Goal: Task Accomplishment & Management: Use online tool/utility

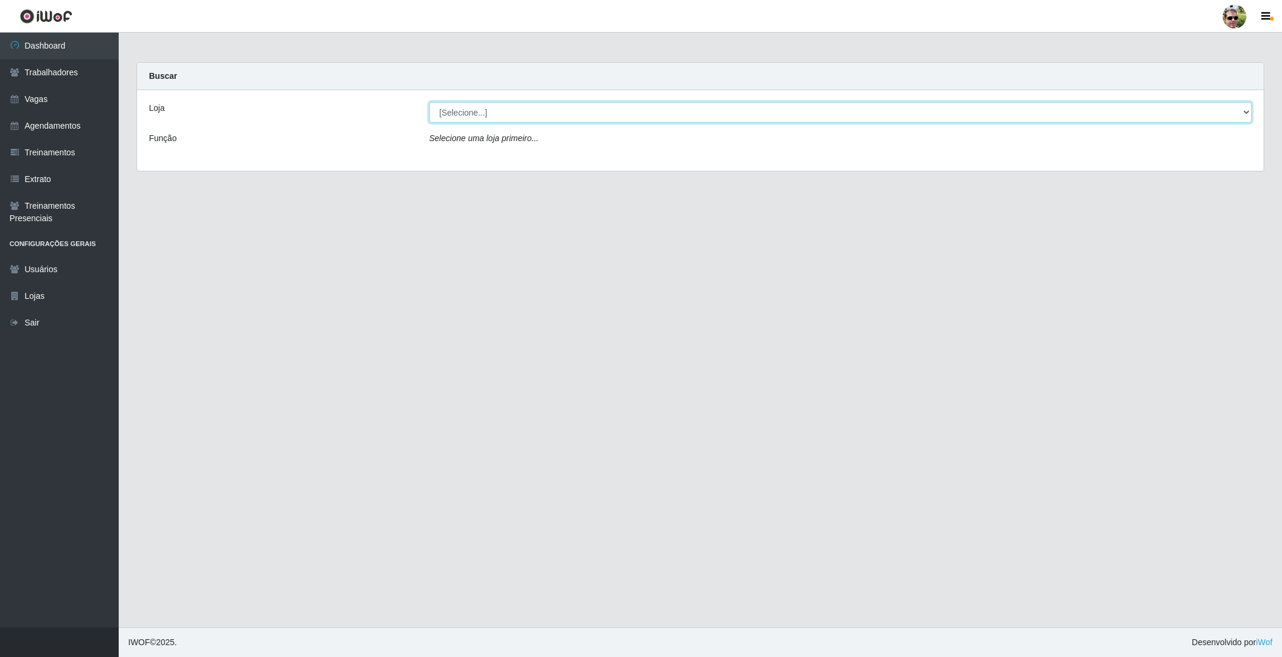
click at [528, 117] on select "[Selecione...] [PERSON_NAME] Supermercado - Gurinhém" at bounding box center [840, 112] width 822 height 21
select select "176"
click at [429, 102] on select "[Selecione...] [PERSON_NAME] Supermercado - Gurinhém" at bounding box center [840, 112] width 822 height 21
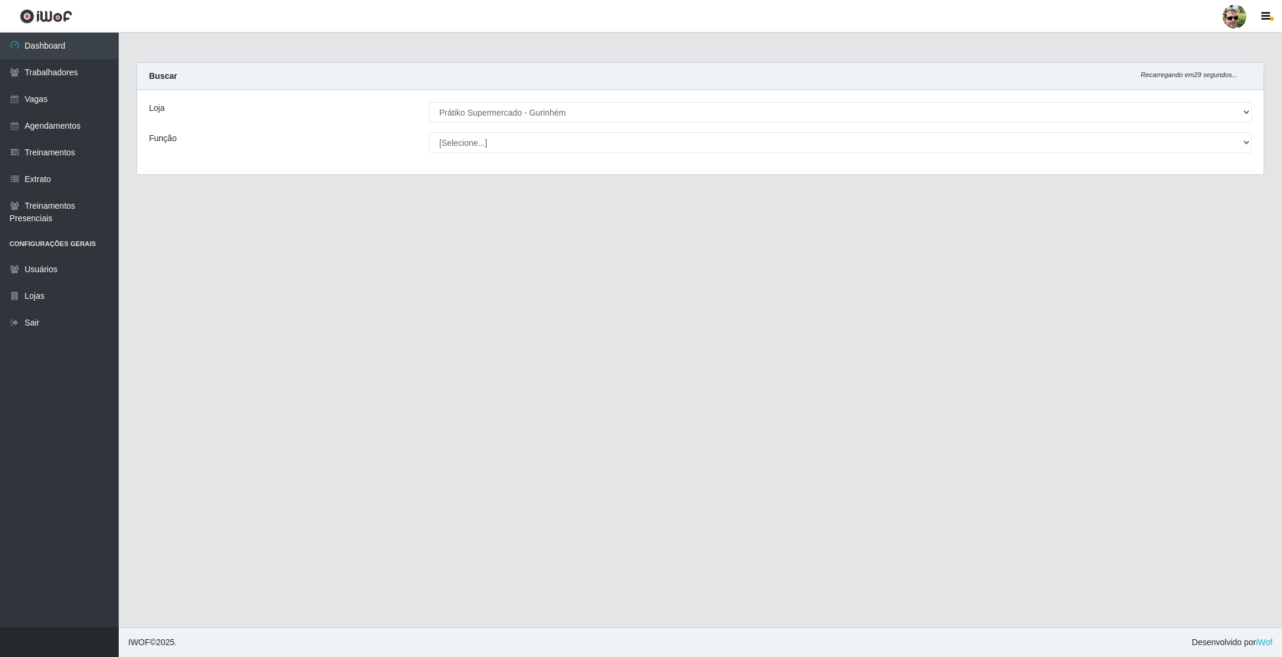
click at [662, 54] on main "Carregando... Buscar Recarregando em 29 segundos... Loja [Selecione...] Prátiko…" at bounding box center [700, 330] width 1163 height 595
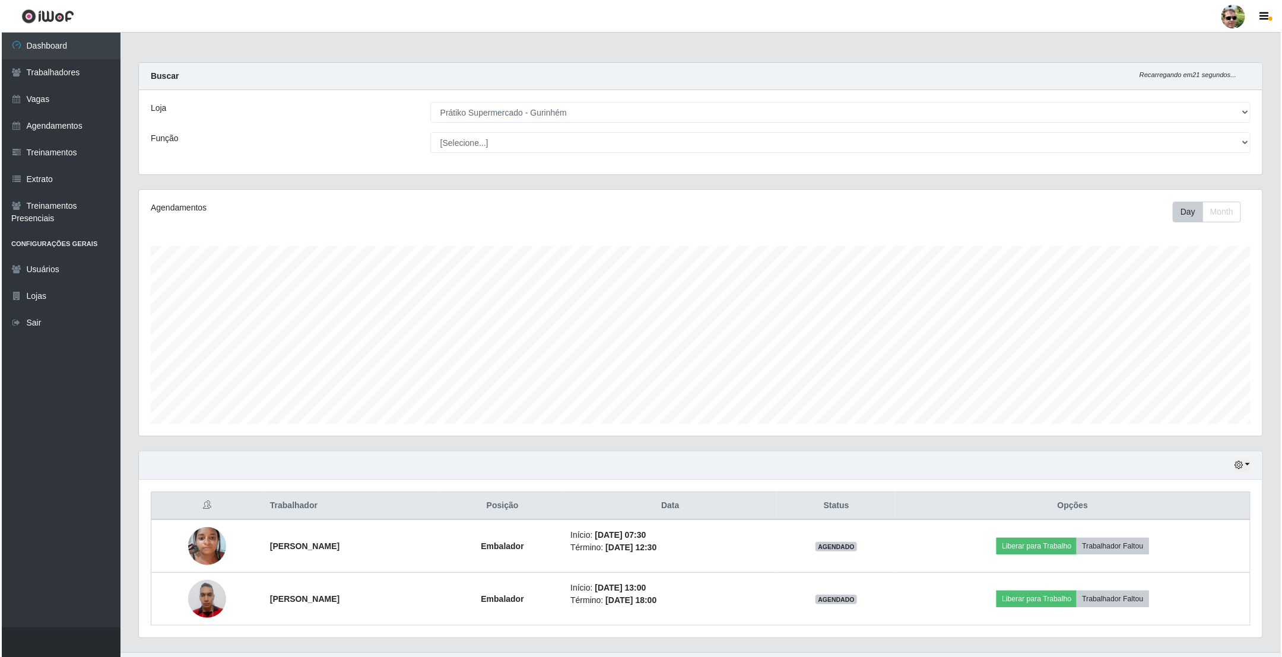
scroll to position [28, 0]
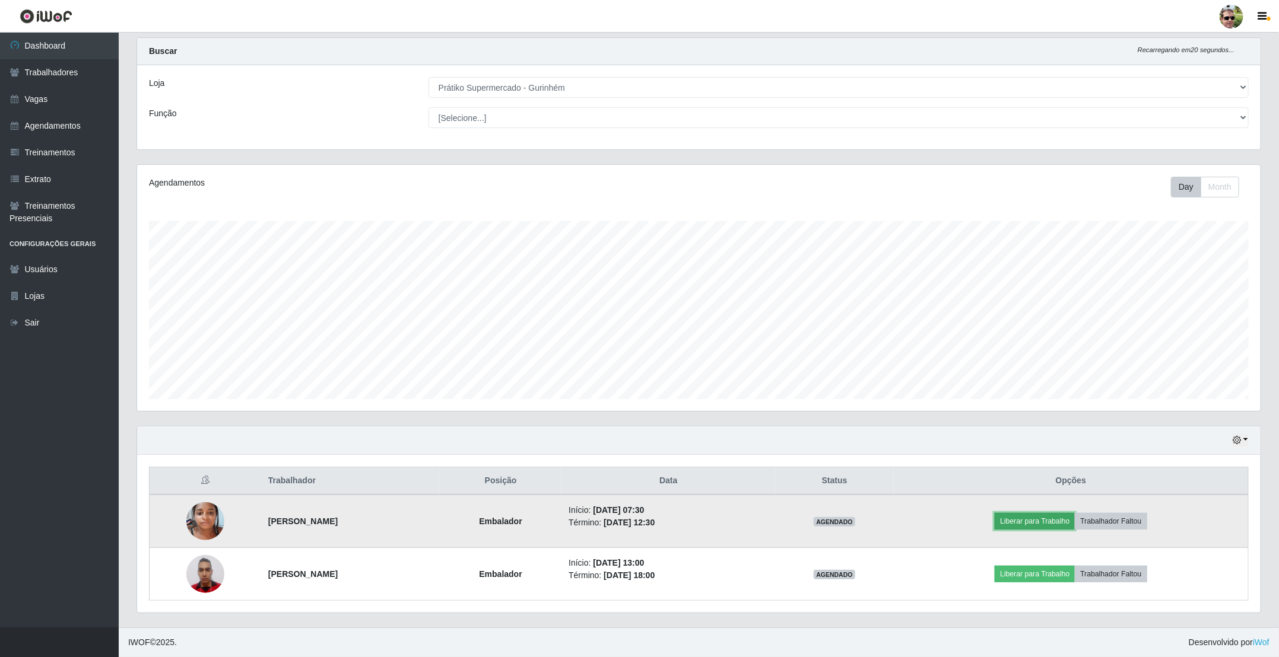
click at [1062, 522] on button "Liberar para Trabalho" at bounding box center [1035, 521] width 80 height 17
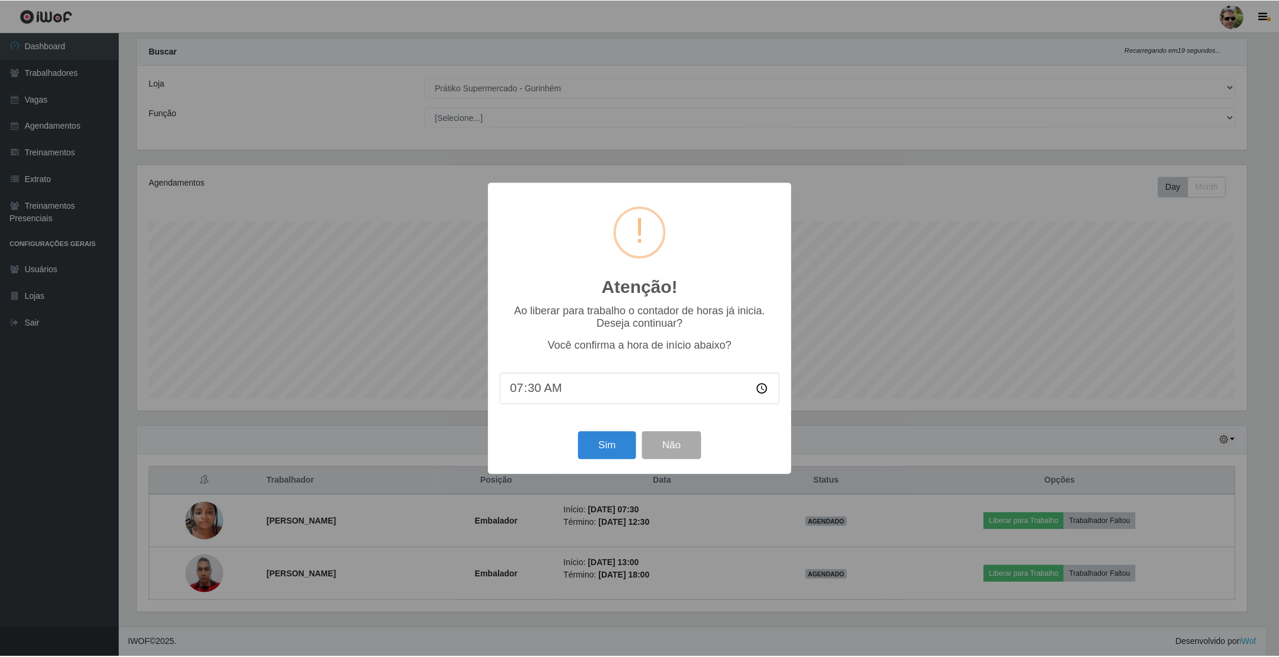
scroll to position [247, 1113]
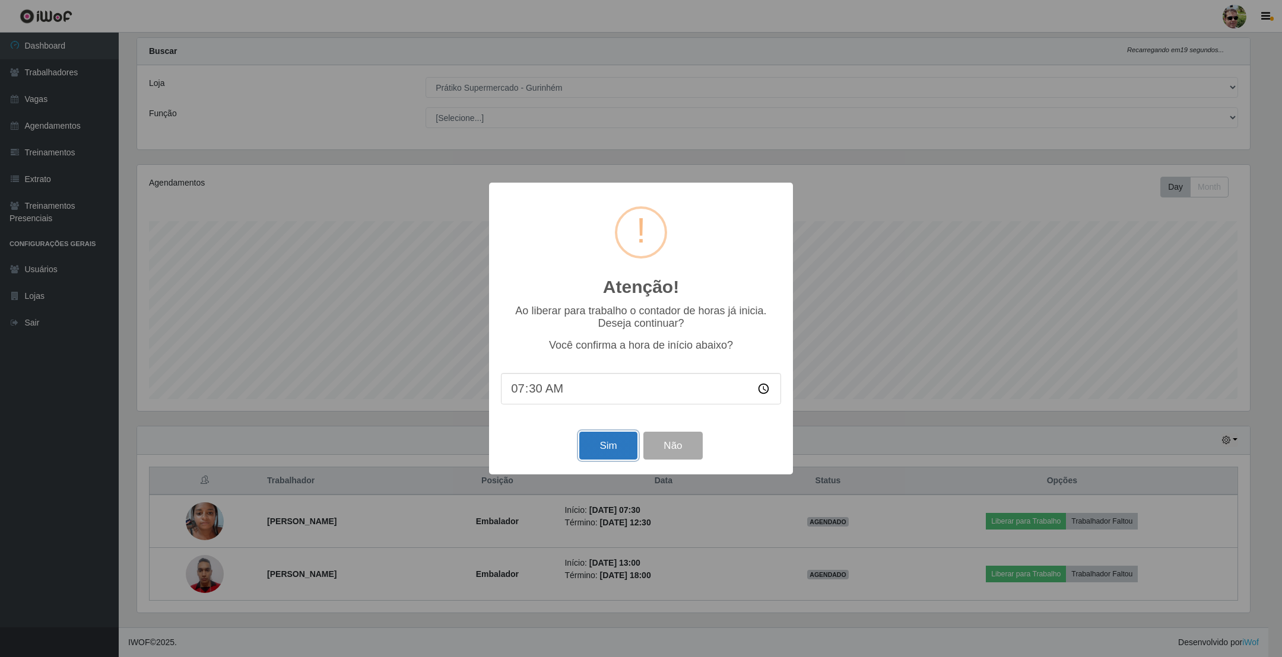
click at [595, 447] on button "Sim" at bounding box center [608, 446] width 58 height 28
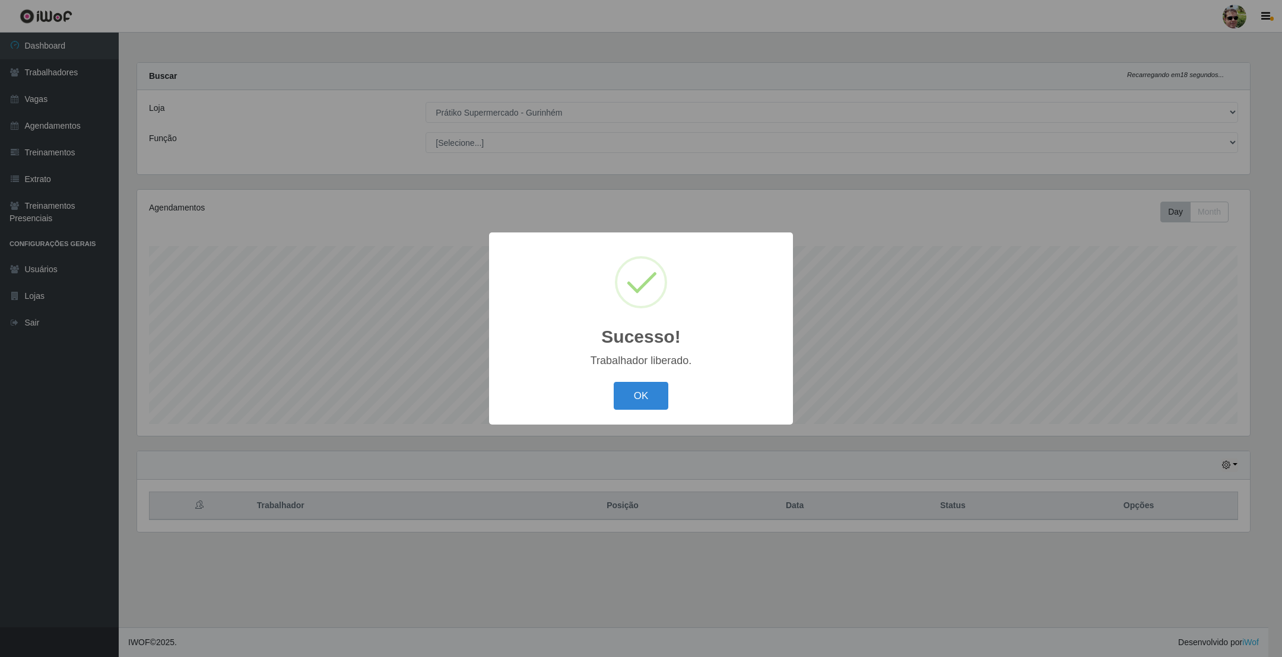
click at [614, 382] on button "OK" at bounding box center [641, 396] width 55 height 28
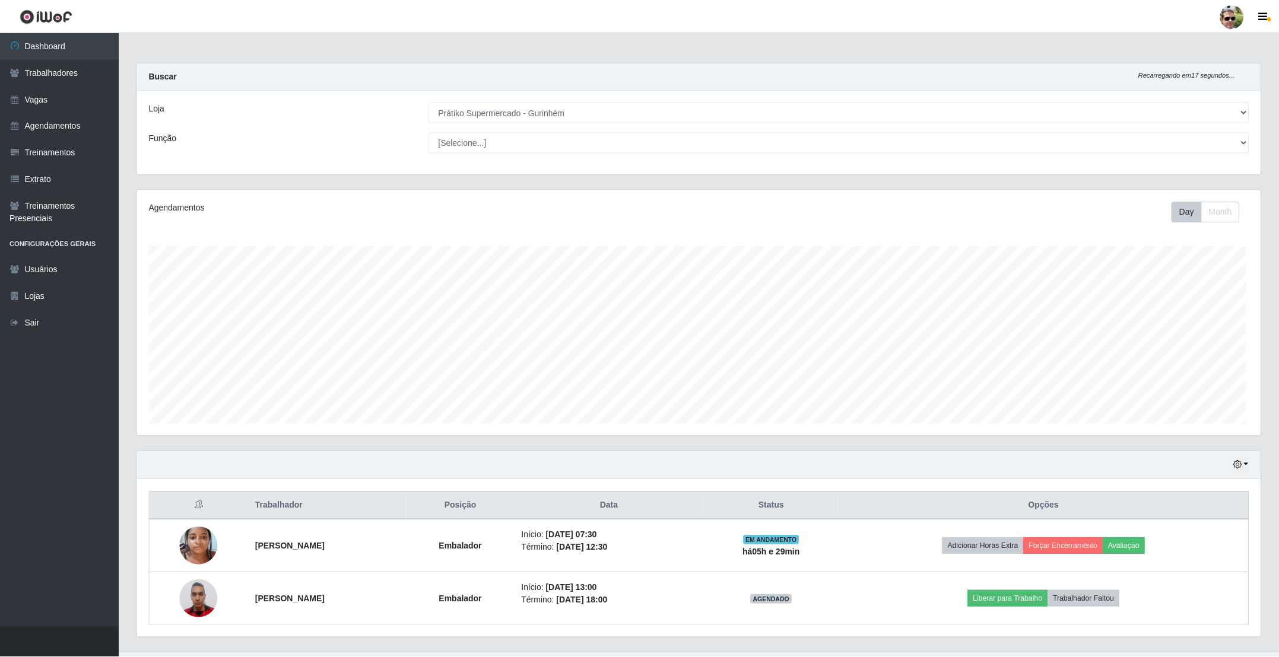
scroll to position [247, 1122]
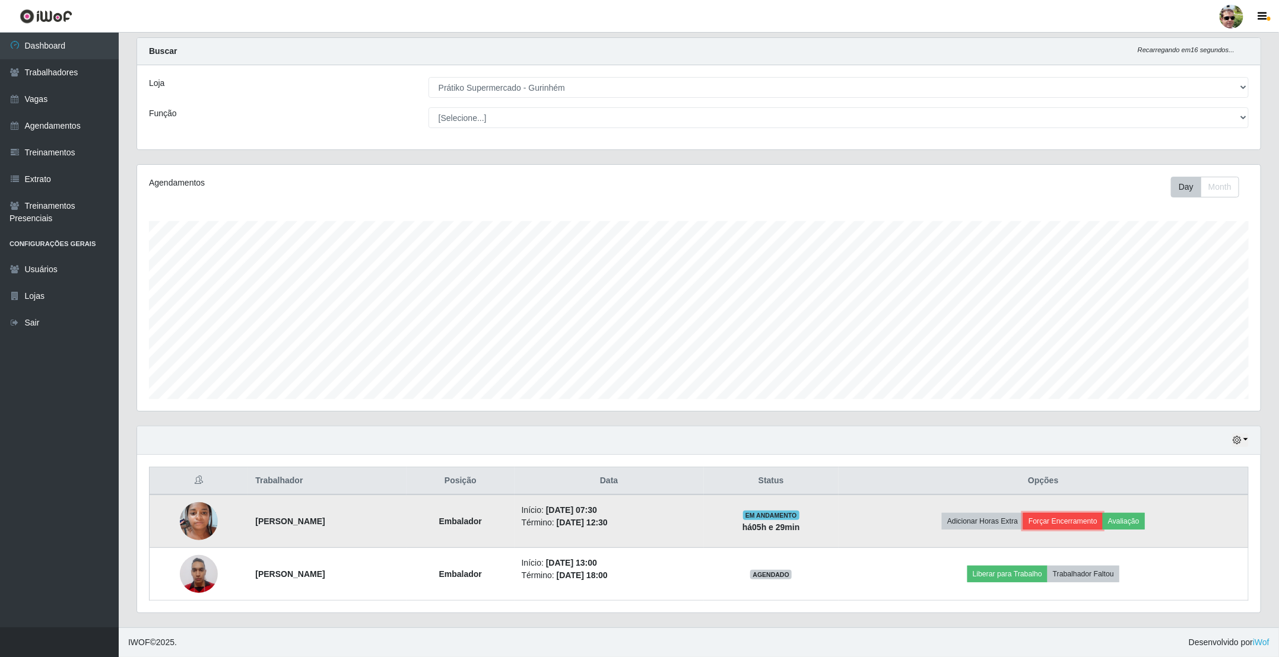
click at [1086, 522] on button "Forçar Encerramento" at bounding box center [1063, 521] width 80 height 17
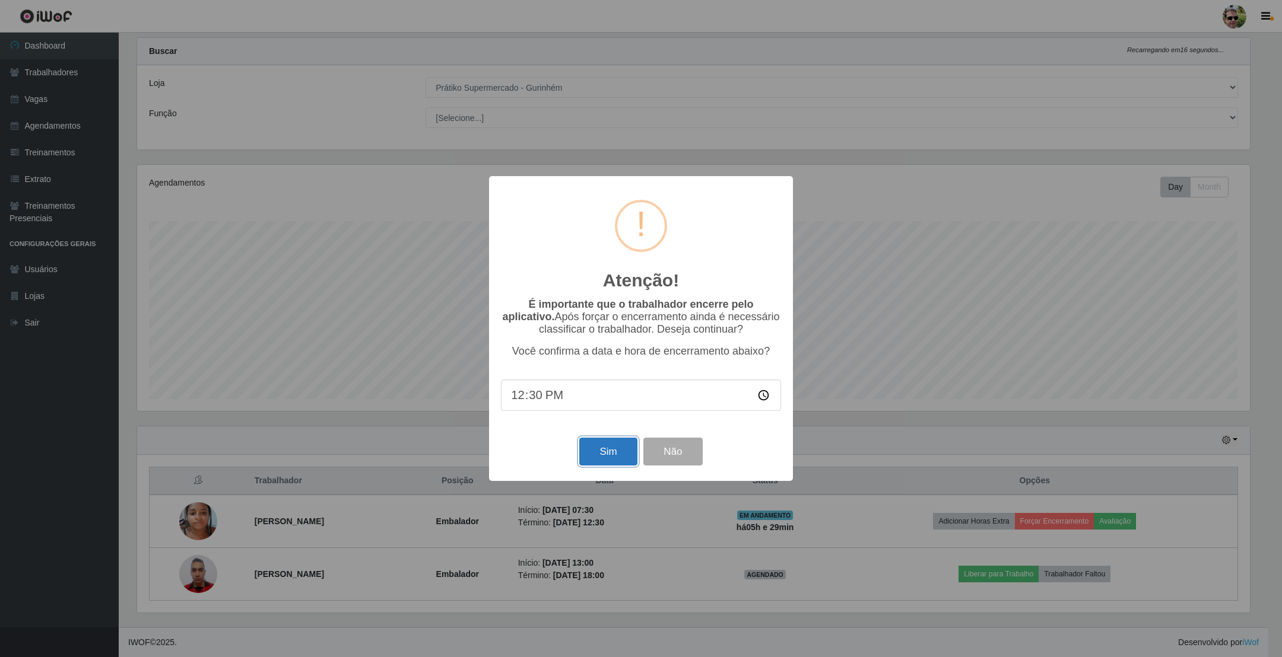
click at [606, 449] on button "Sim" at bounding box center [608, 452] width 58 height 28
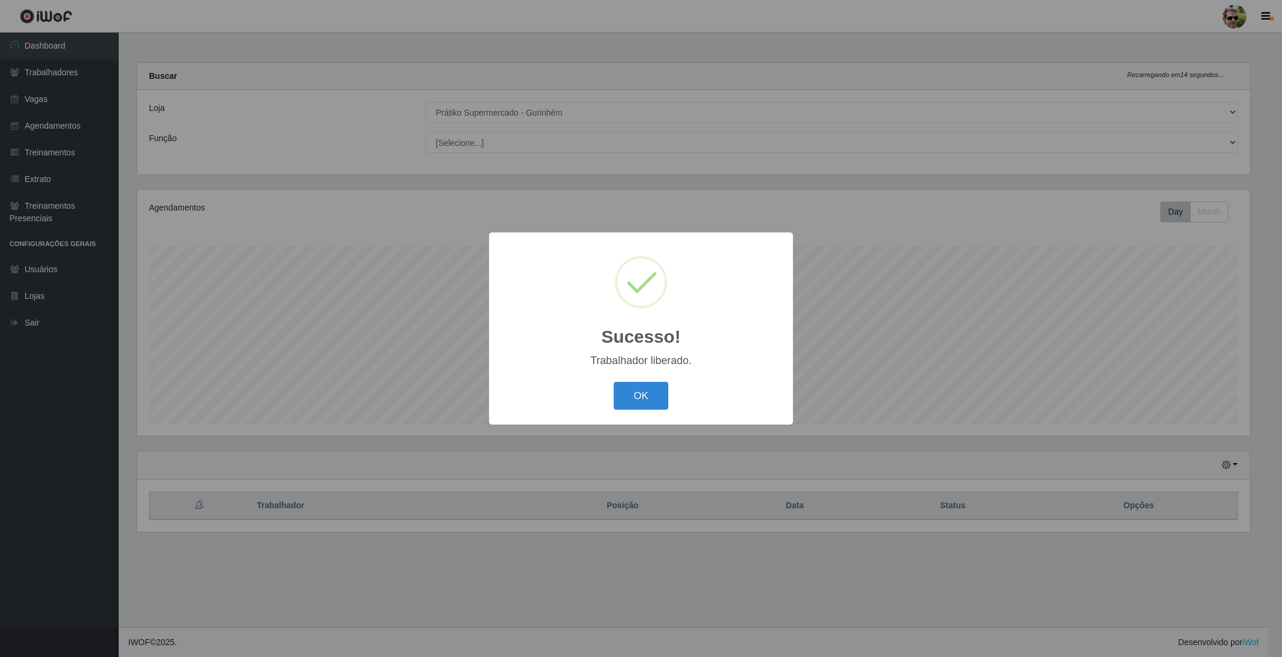
click at [614, 382] on button "OK" at bounding box center [641, 396] width 55 height 28
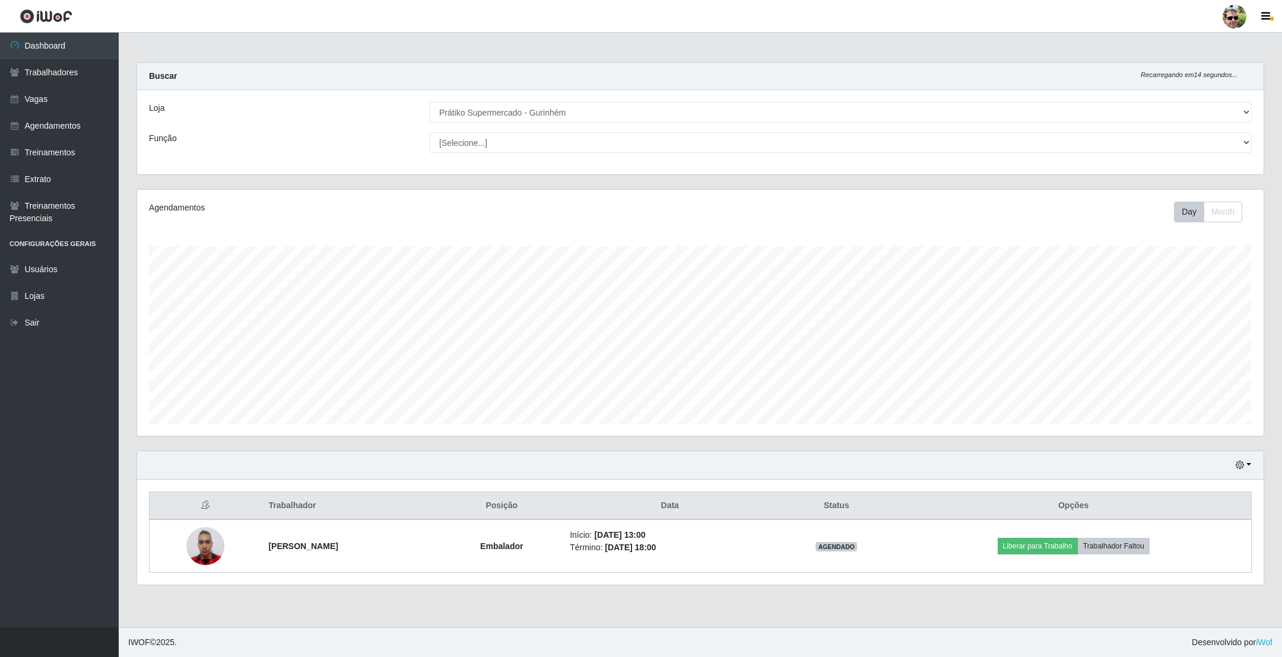
scroll to position [247, 1125]
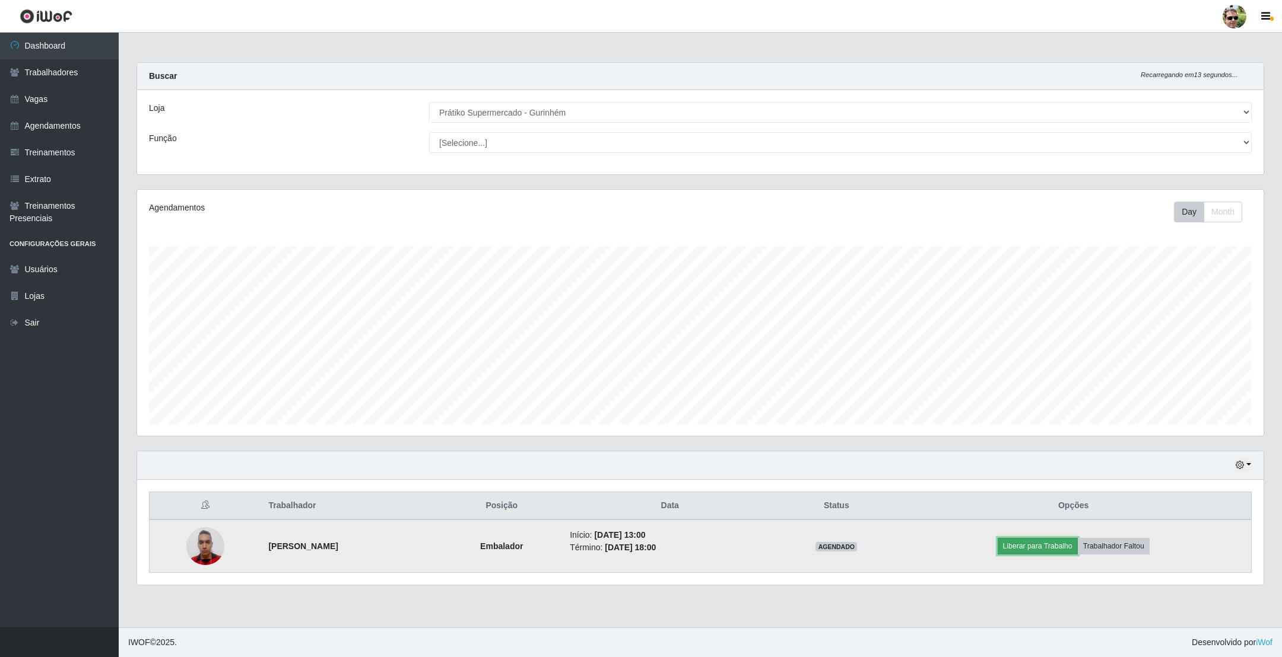
click at [1049, 545] on button "Liberar para Trabalho" at bounding box center [1037, 546] width 80 height 17
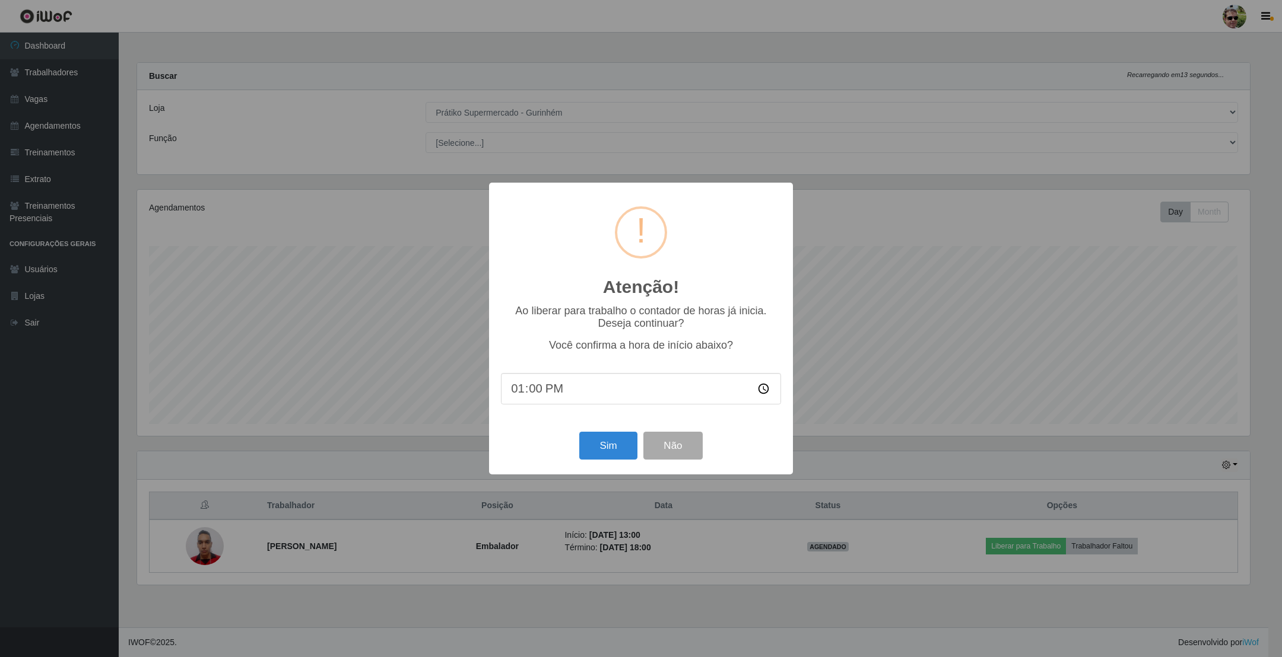
scroll to position [247, 1113]
click at [619, 449] on button "Sim" at bounding box center [608, 446] width 58 height 28
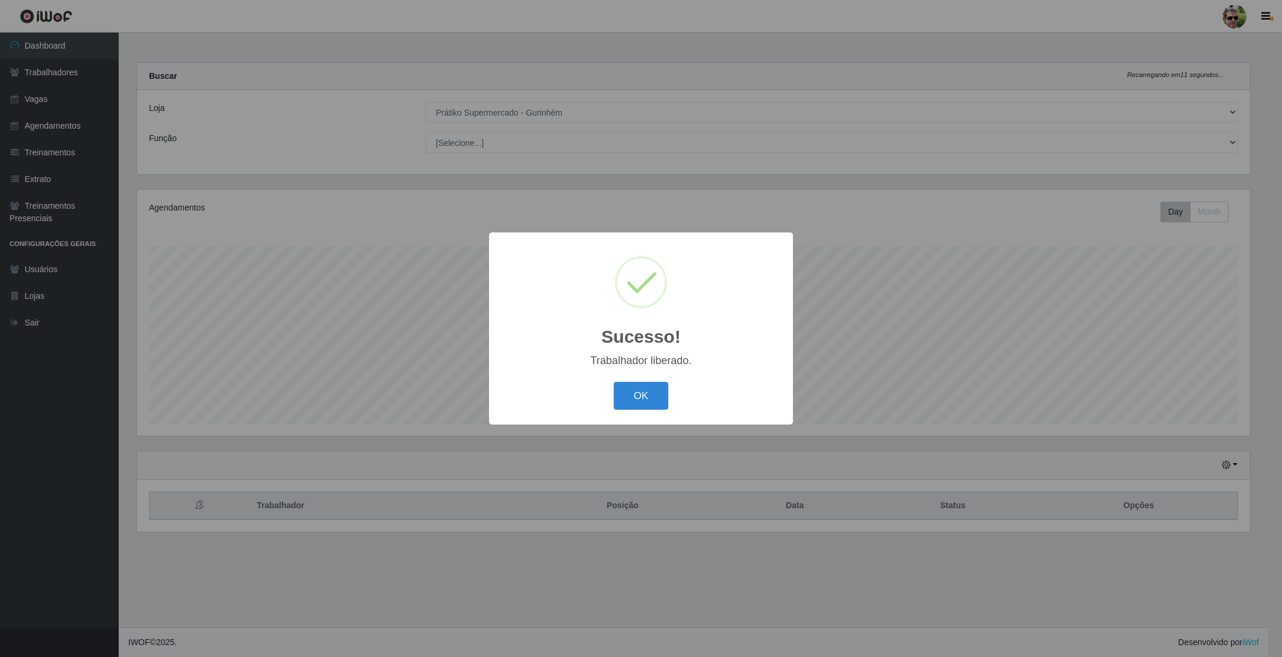
click at [614, 382] on button "OK" at bounding box center [641, 396] width 55 height 28
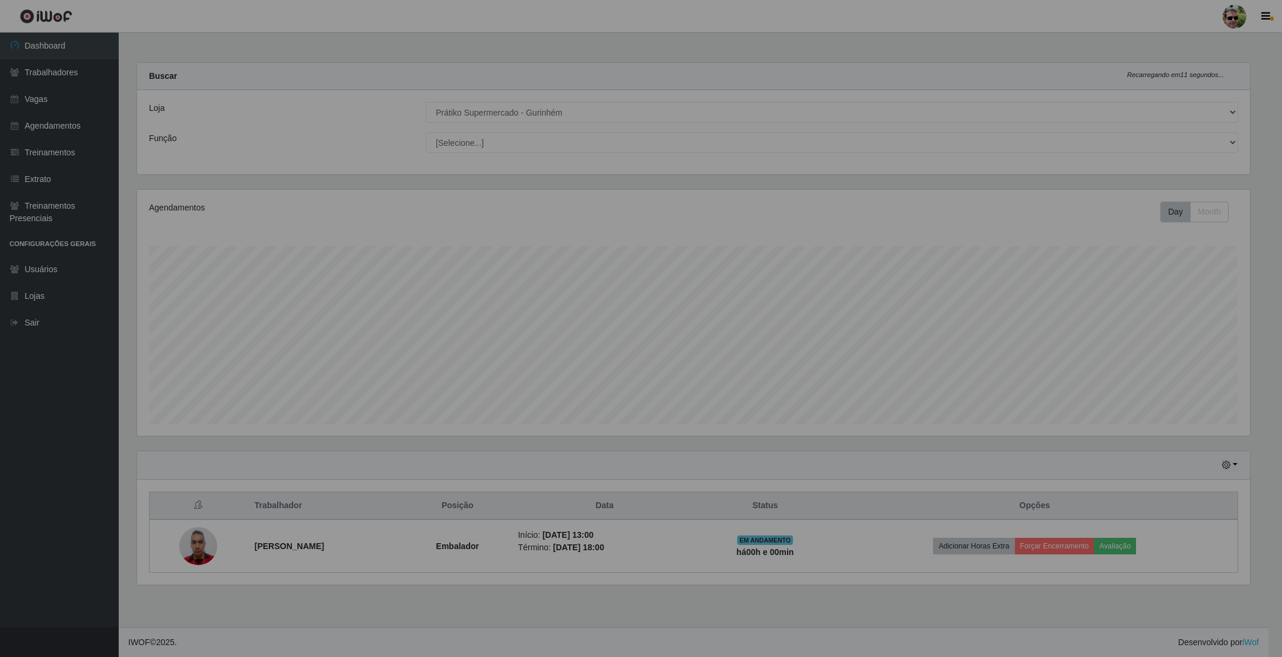
scroll to position [247, 1125]
